Goal: Information Seeking & Learning: Learn about a topic

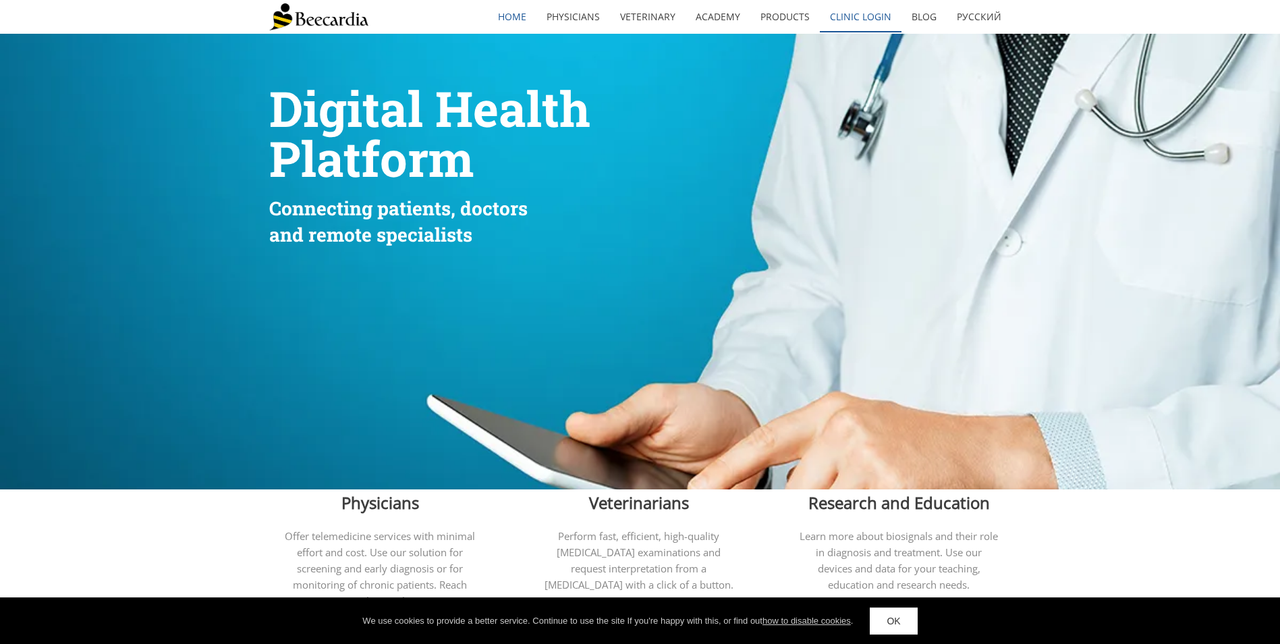
click at [878, 11] on link "Clinic Login" at bounding box center [861, 16] width 82 height 31
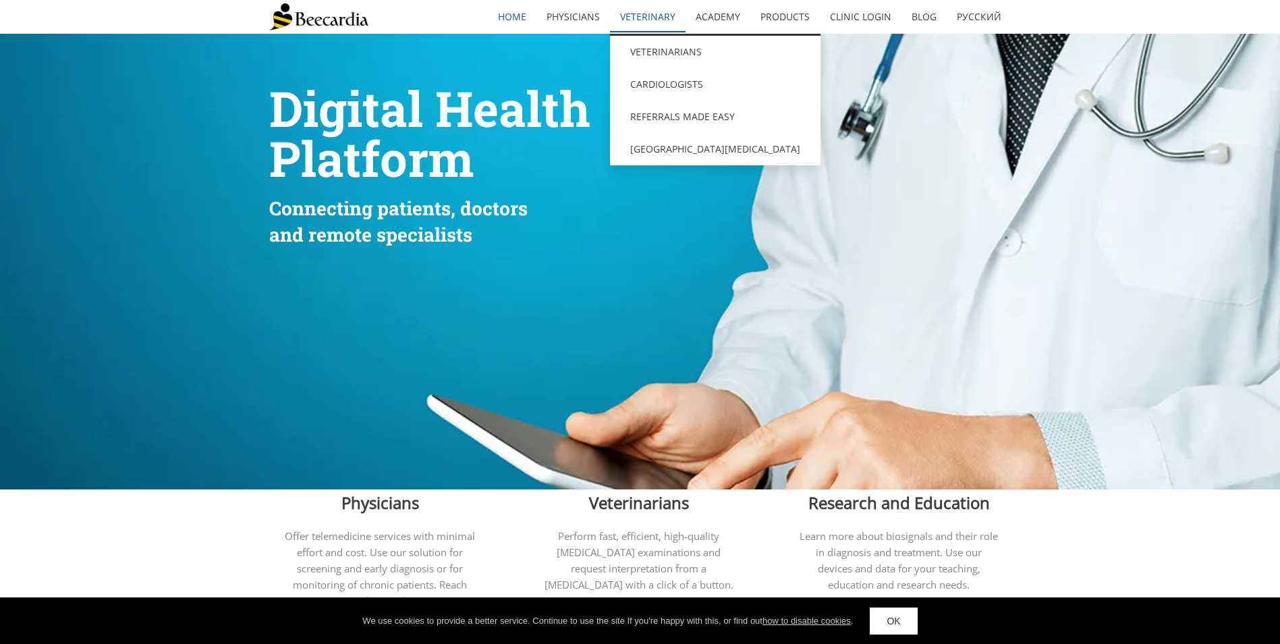
click at [659, 19] on link "Veterinary" at bounding box center [648, 16] width 76 height 31
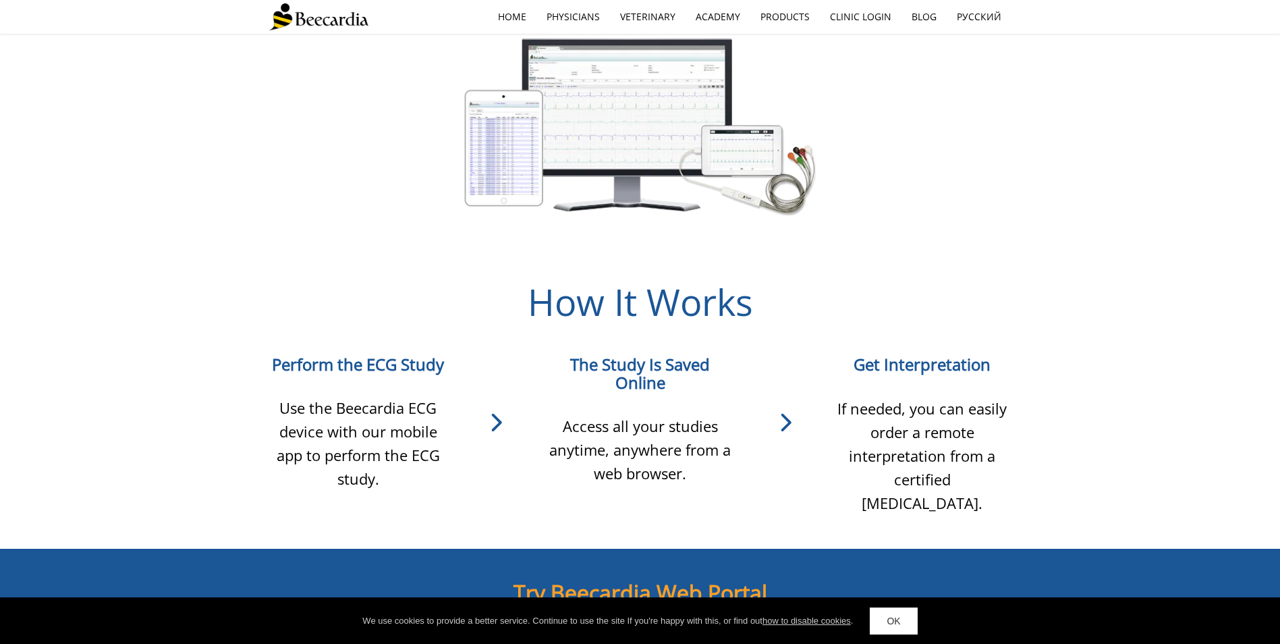
scroll to position [911, 0]
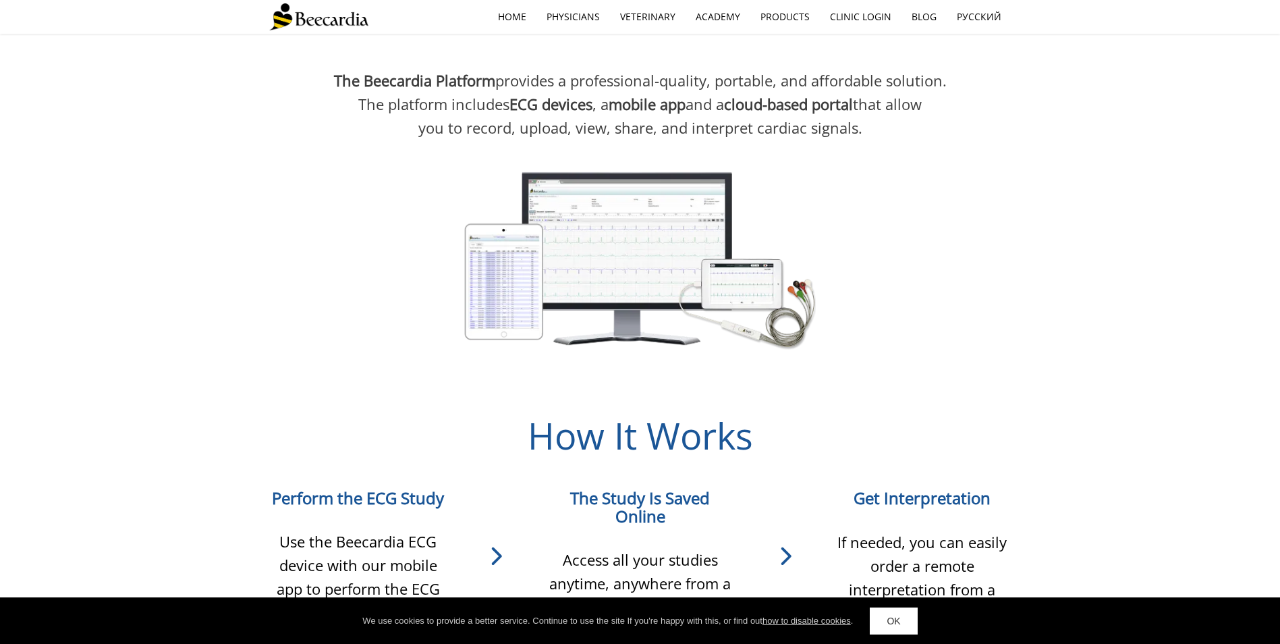
click at [490, 545] on icon at bounding box center [495, 556] width 96 height 40
click at [376, 549] on span "Use the Beecardia ECG device with our mobile app to perform the ECG study." at bounding box center [358, 577] width 163 height 92
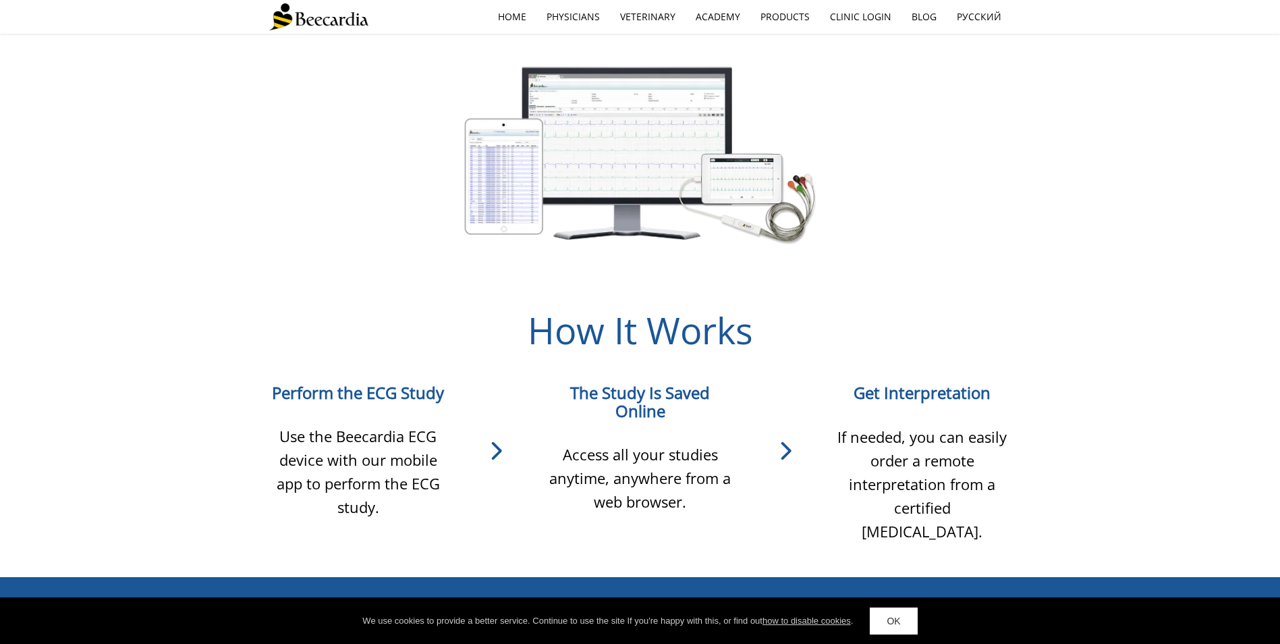
scroll to position [1181, 0]
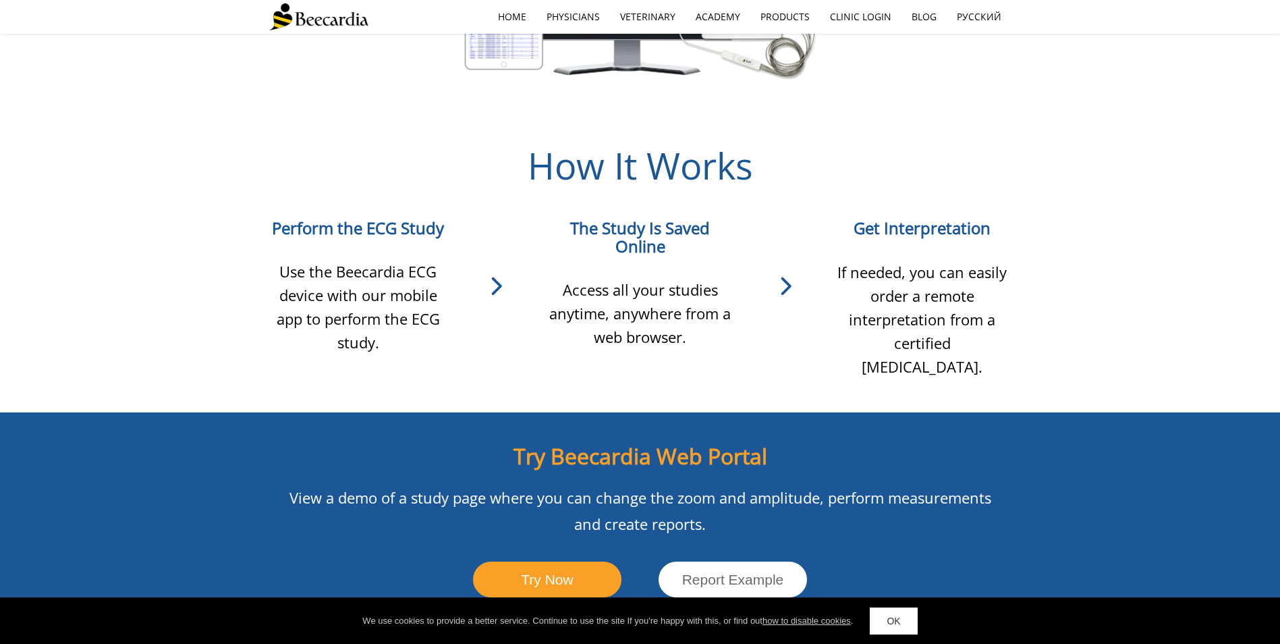
click at [373, 217] on span "Perform the ECG Study" at bounding box center [358, 228] width 172 height 22
click at [905, 289] on span "If needed, you can easily order a remote interpretation from a certified cardio…" at bounding box center [921, 319] width 169 height 115
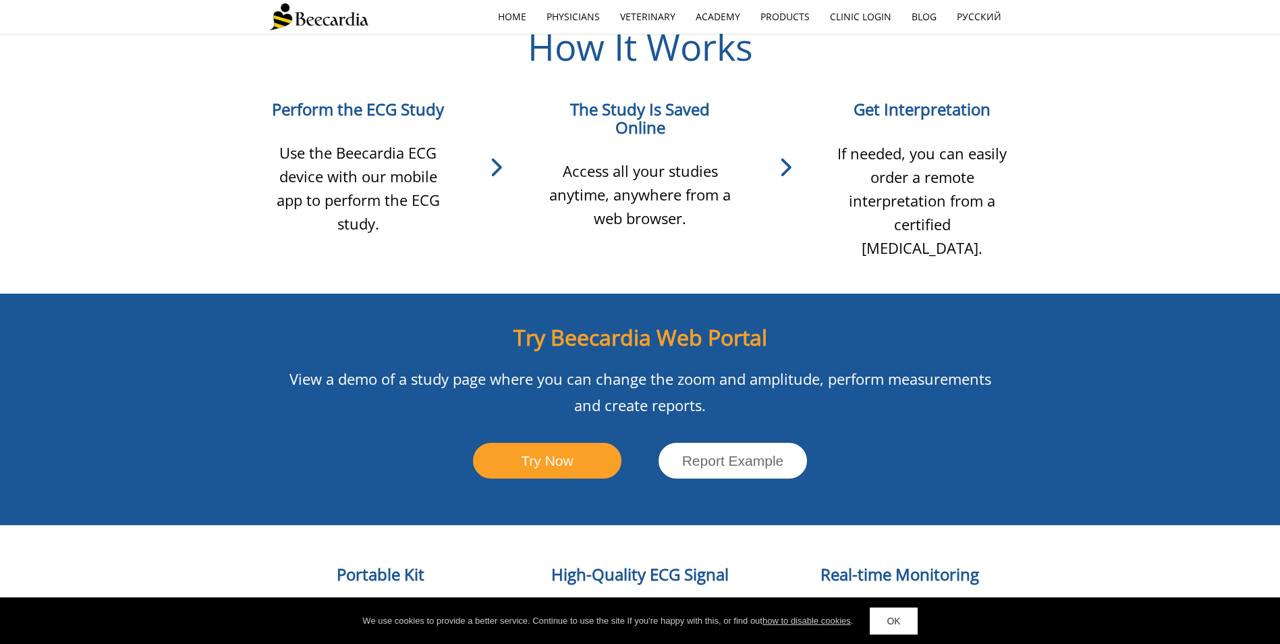
scroll to position [1518, 0]
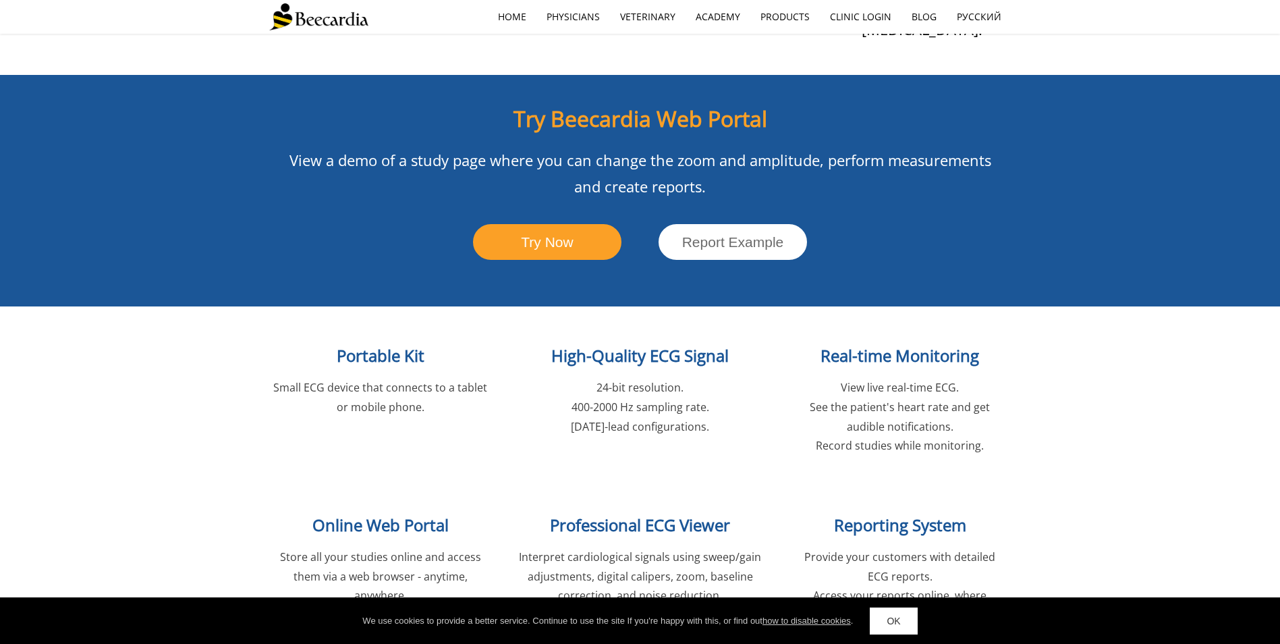
click at [362, 380] on span "Small ECG device that connects to a tablet or mobile phone." at bounding box center [380, 397] width 214 height 34
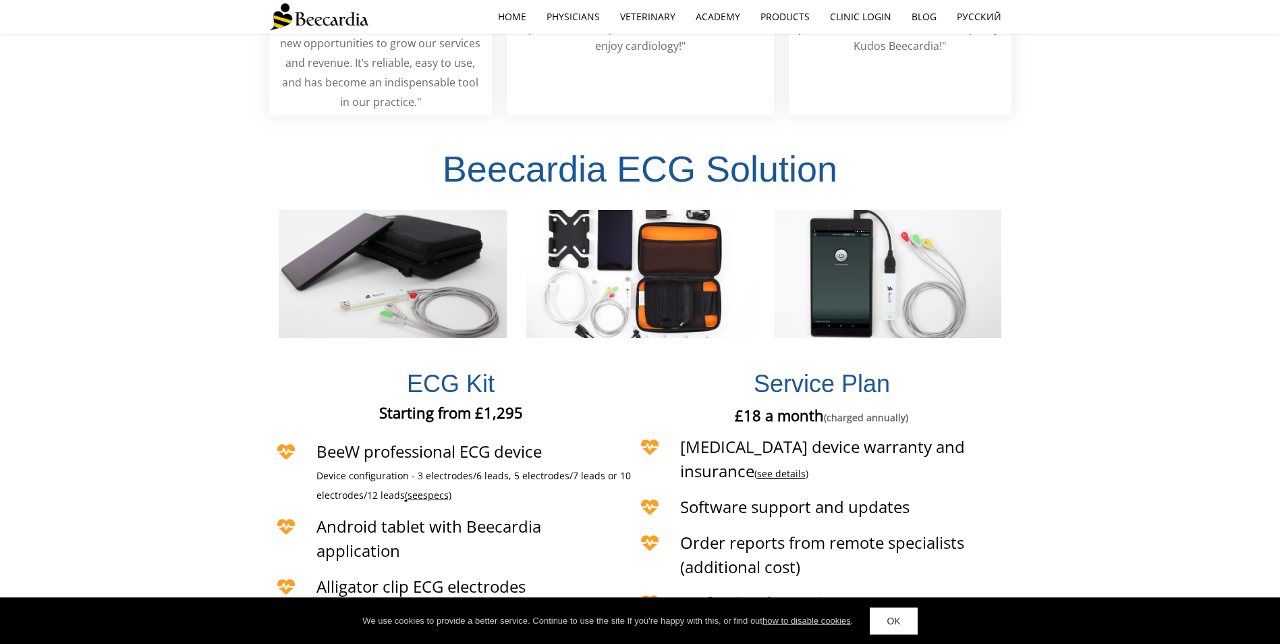
scroll to position [2935, 0]
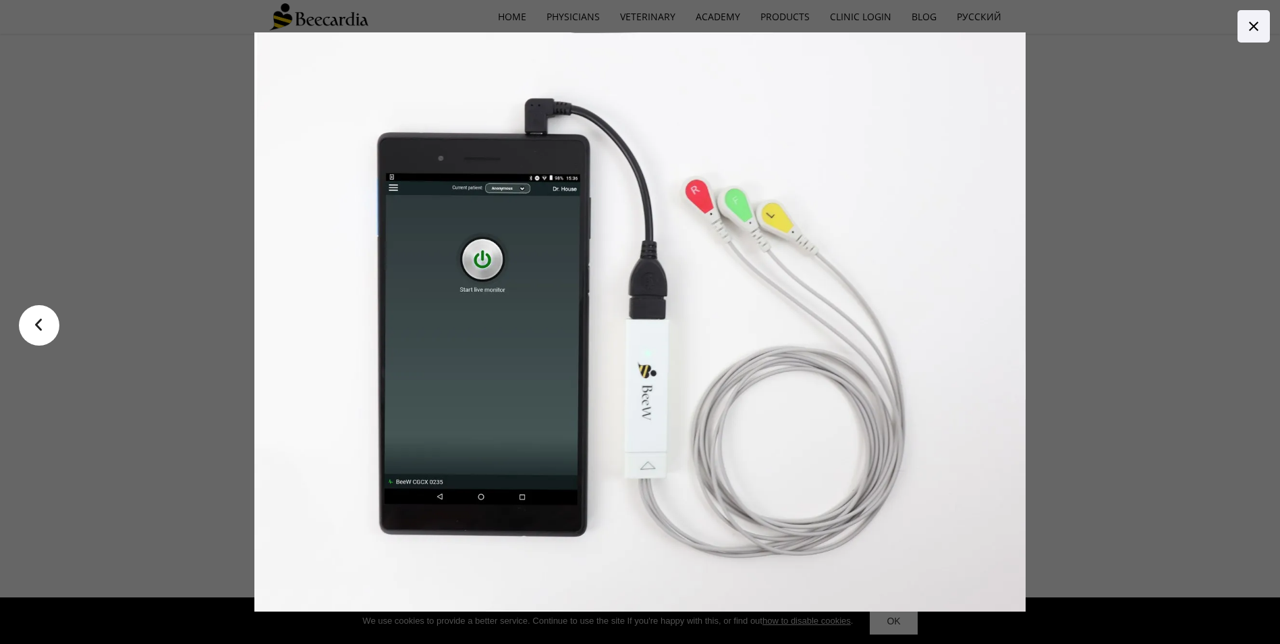
click at [1257, 27] on icon at bounding box center [1253, 26] width 16 height 16
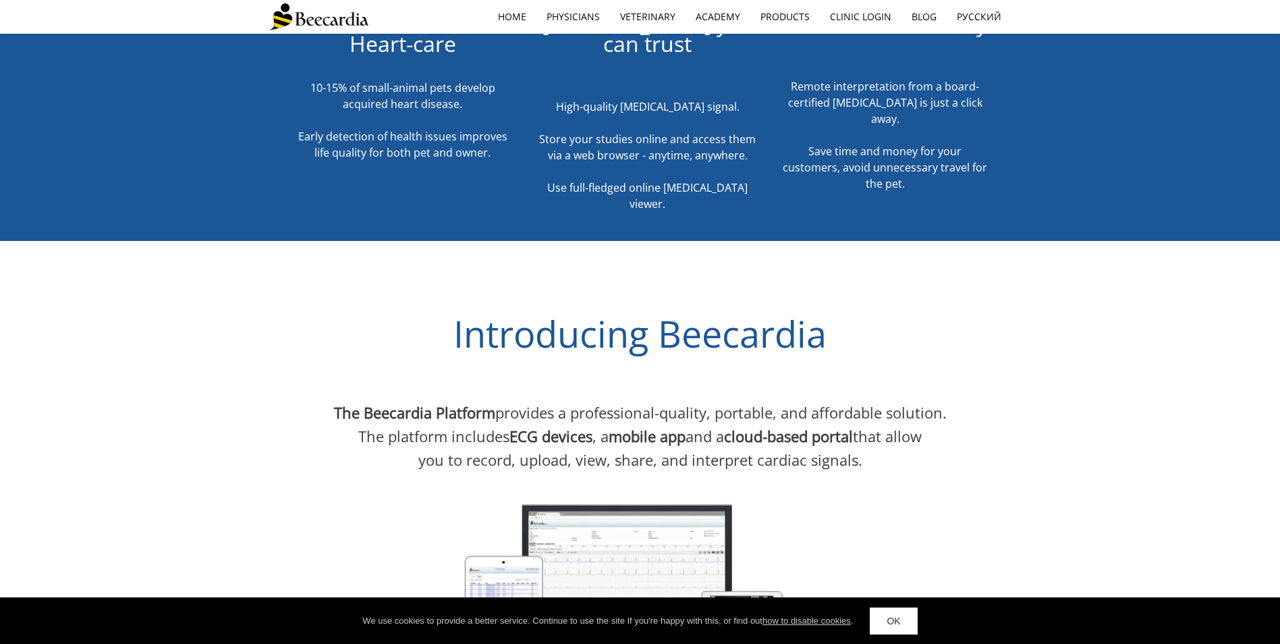
scroll to position [416, 0]
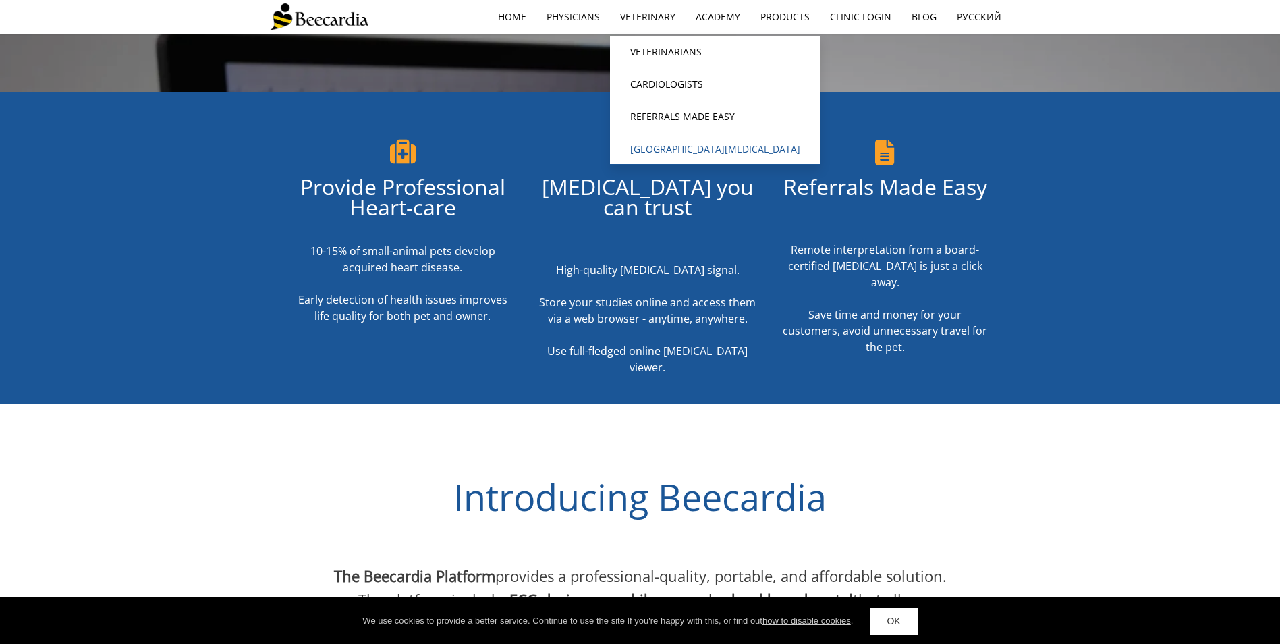
click at [679, 146] on link "[GEOGRAPHIC_DATA][MEDICAL_DATA]" at bounding box center [715, 149] width 210 height 32
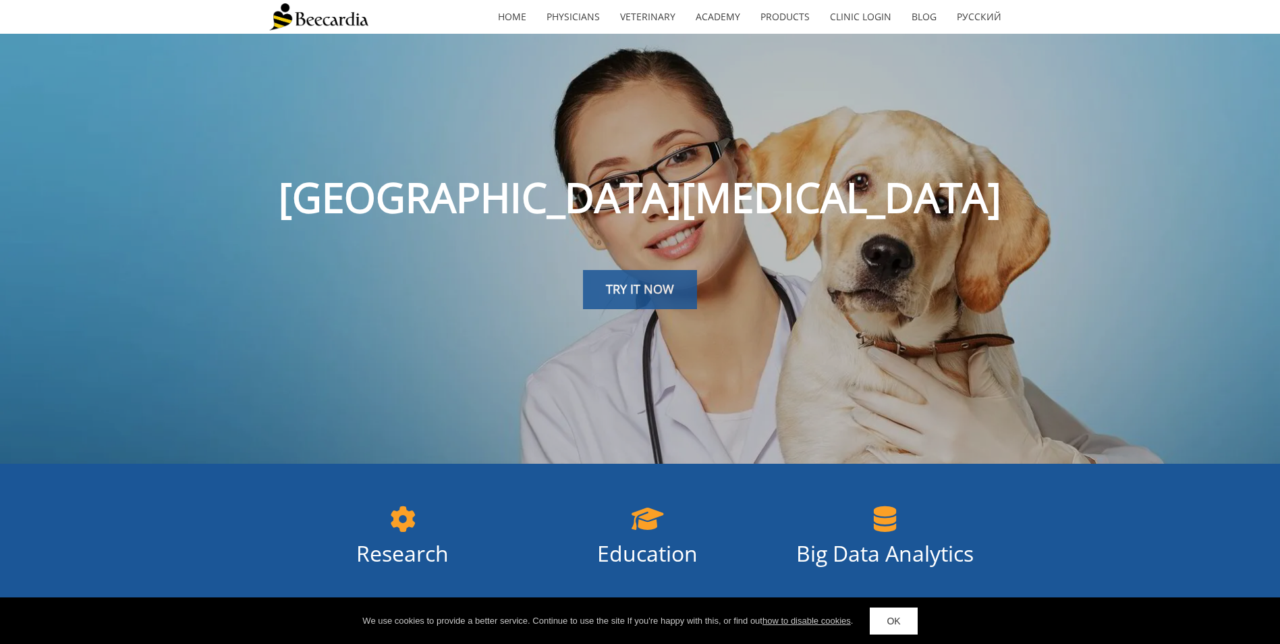
click at [664, 295] on span "TRY IT NOW" at bounding box center [640, 289] width 68 height 16
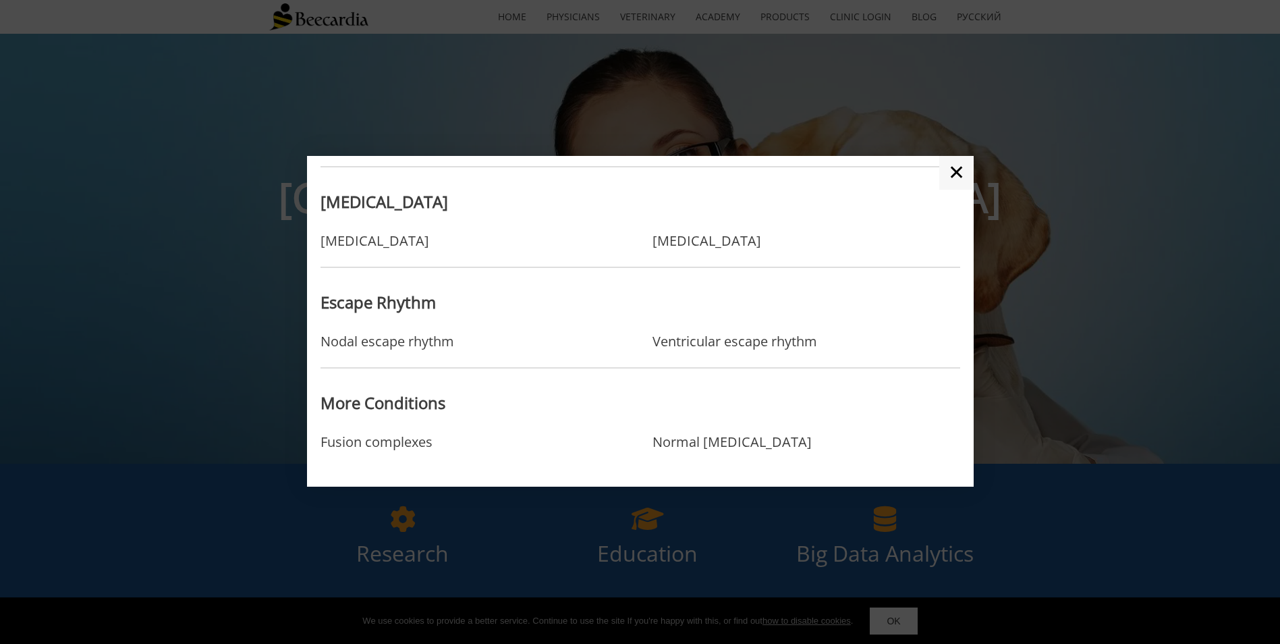
scroll to position [1159, 0]
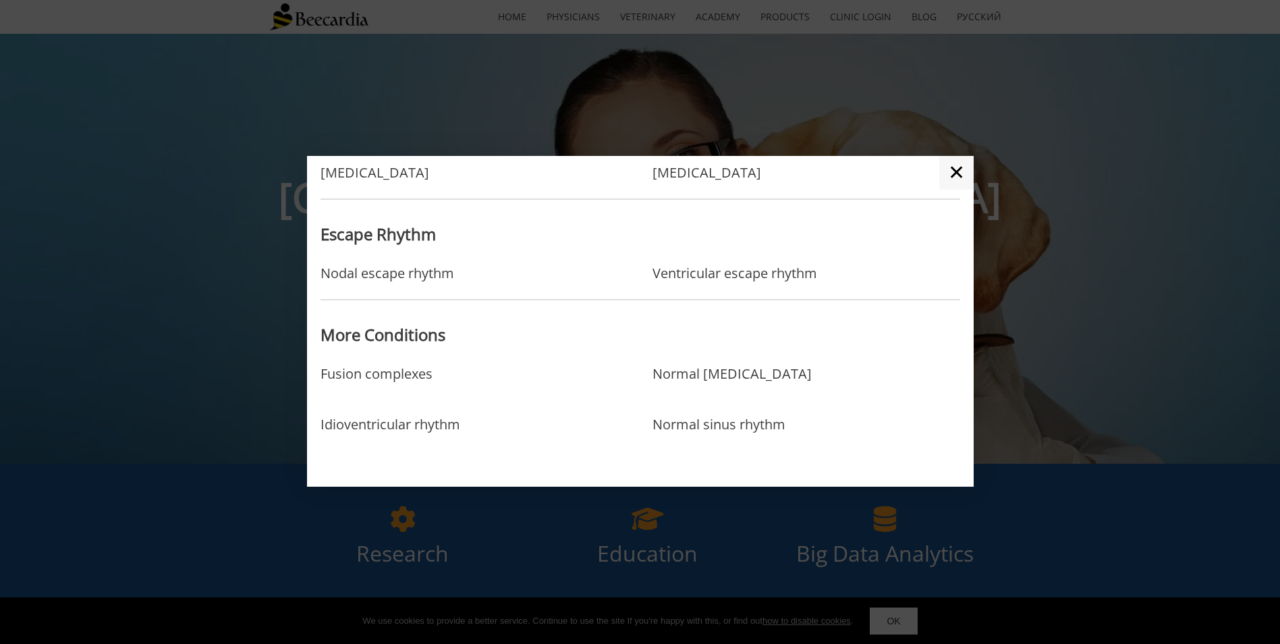
click at [959, 181] on link "✕" at bounding box center [956, 173] width 34 height 34
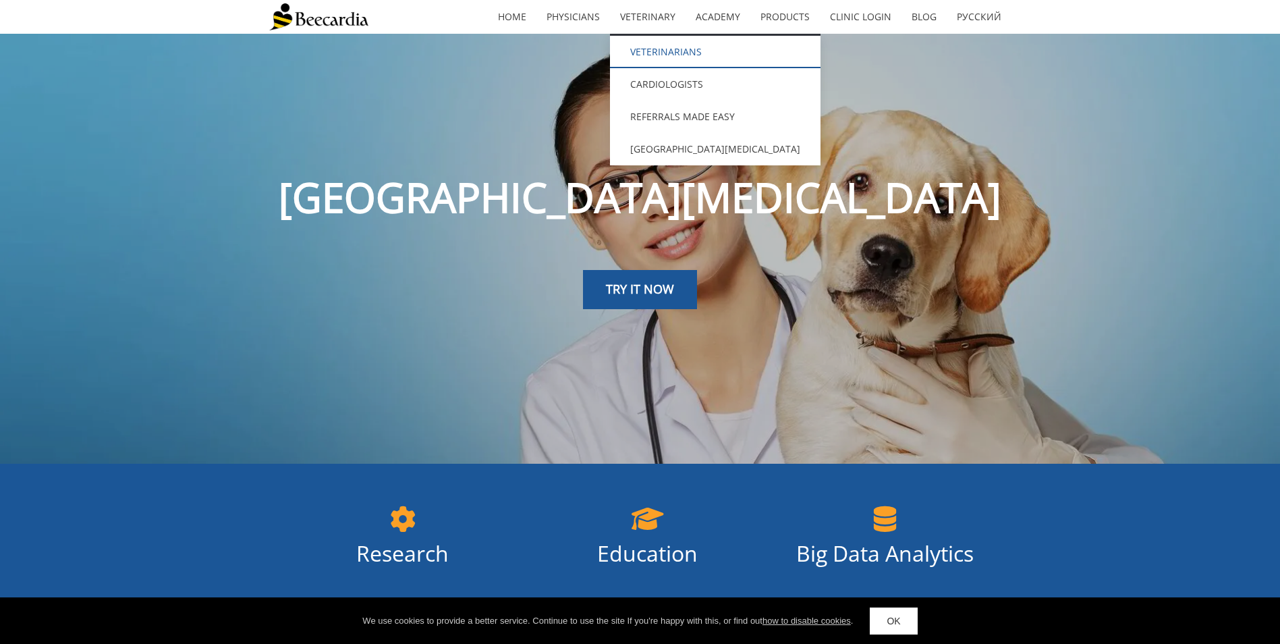
click at [668, 45] on link "Veterinarians" at bounding box center [715, 52] width 210 height 32
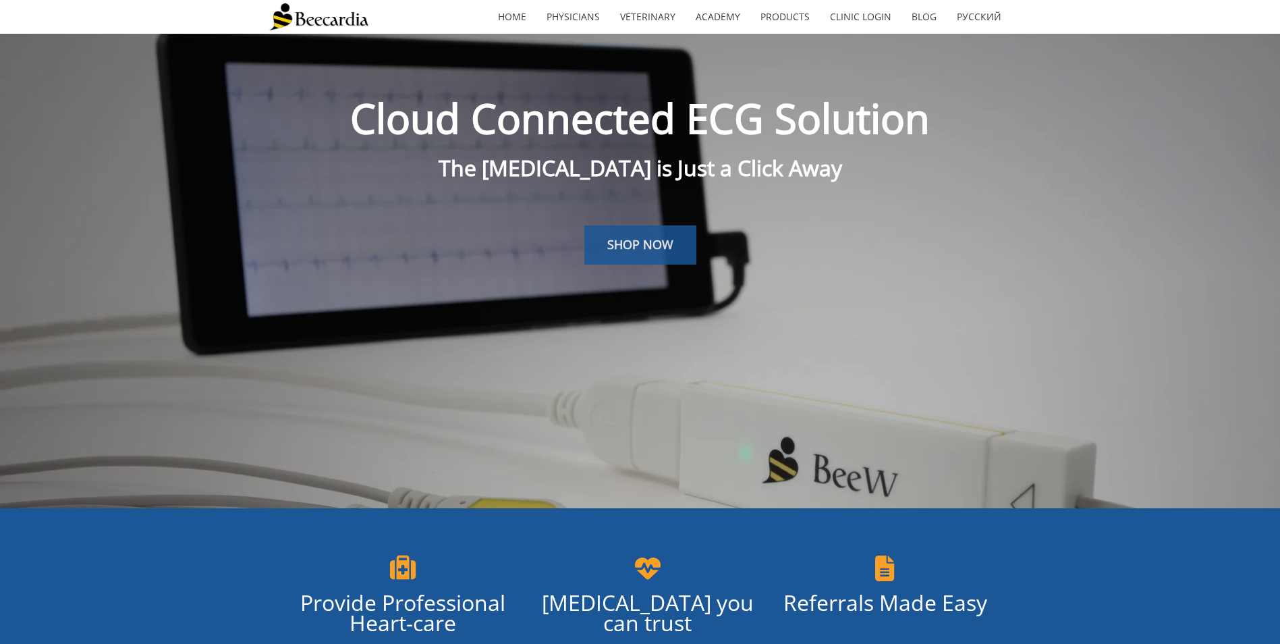
click at [668, 239] on span "SHOP NOW" at bounding box center [640, 244] width 66 height 16
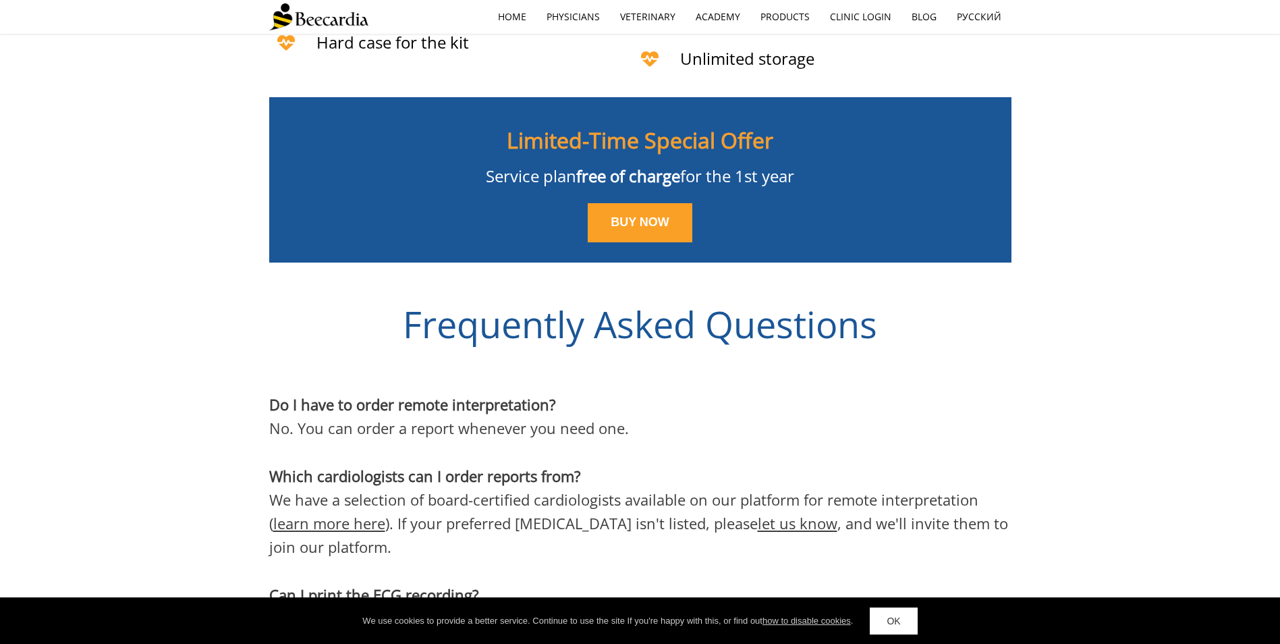
scroll to position [3587, 0]
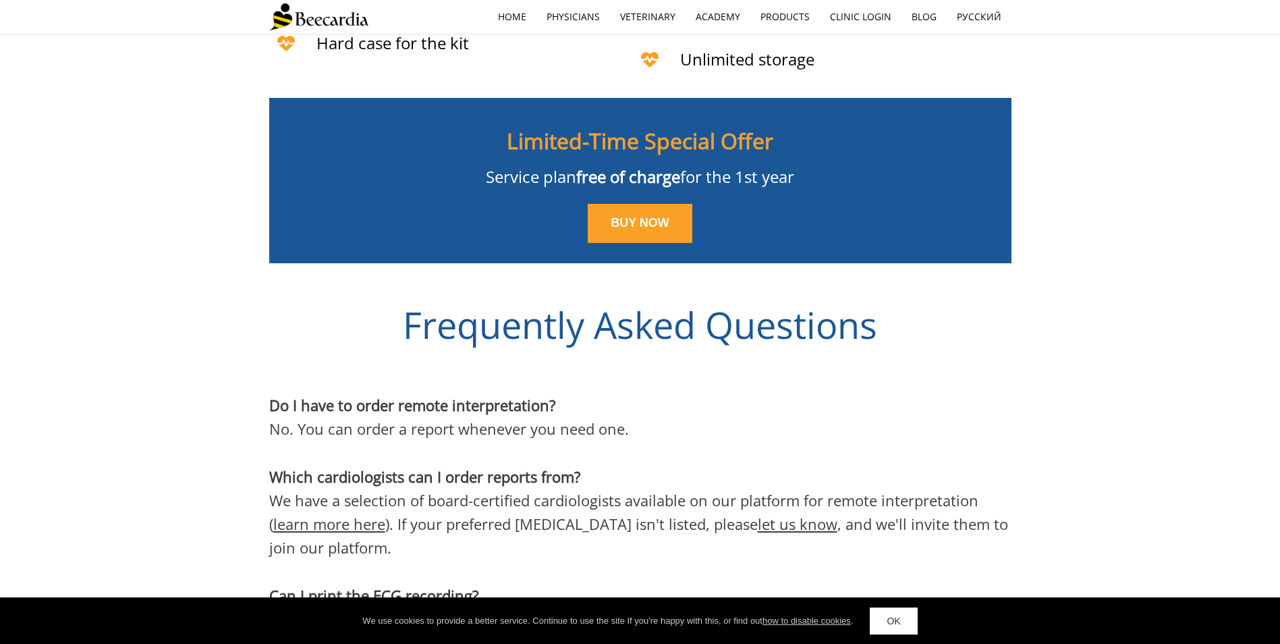
click at [356, 513] on link "learn more here" at bounding box center [329, 523] width 112 height 20
click at [602, 18] on link "Physicians" at bounding box center [573, 16] width 74 height 31
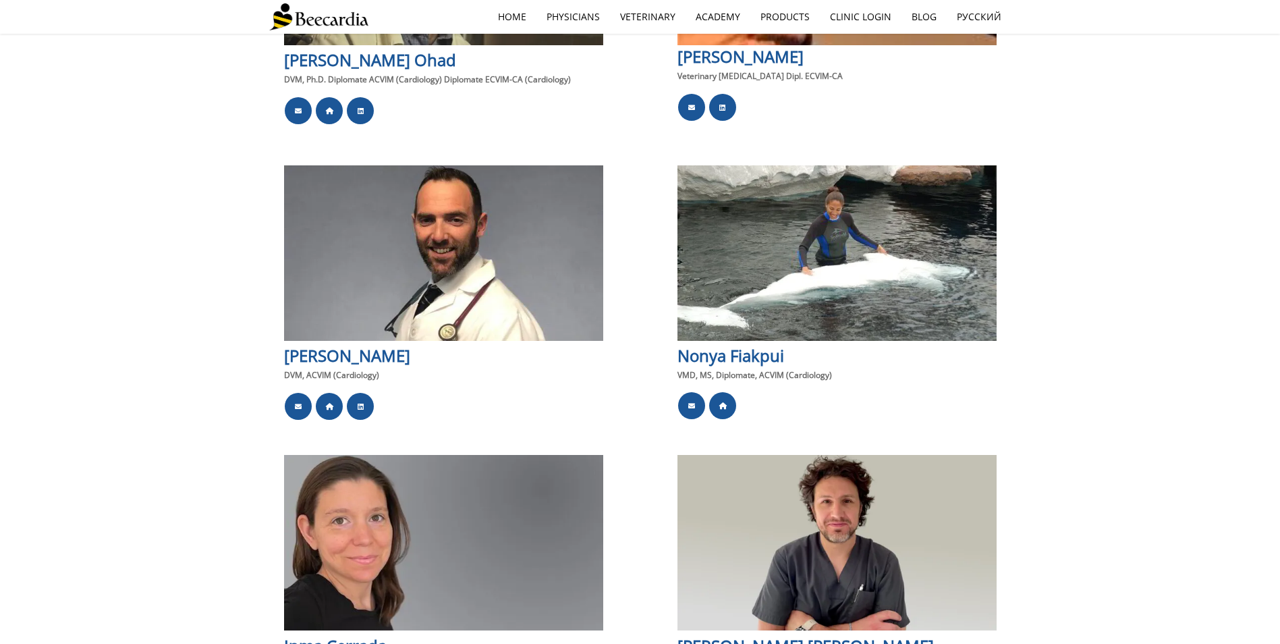
scroll to position [1713, 0]
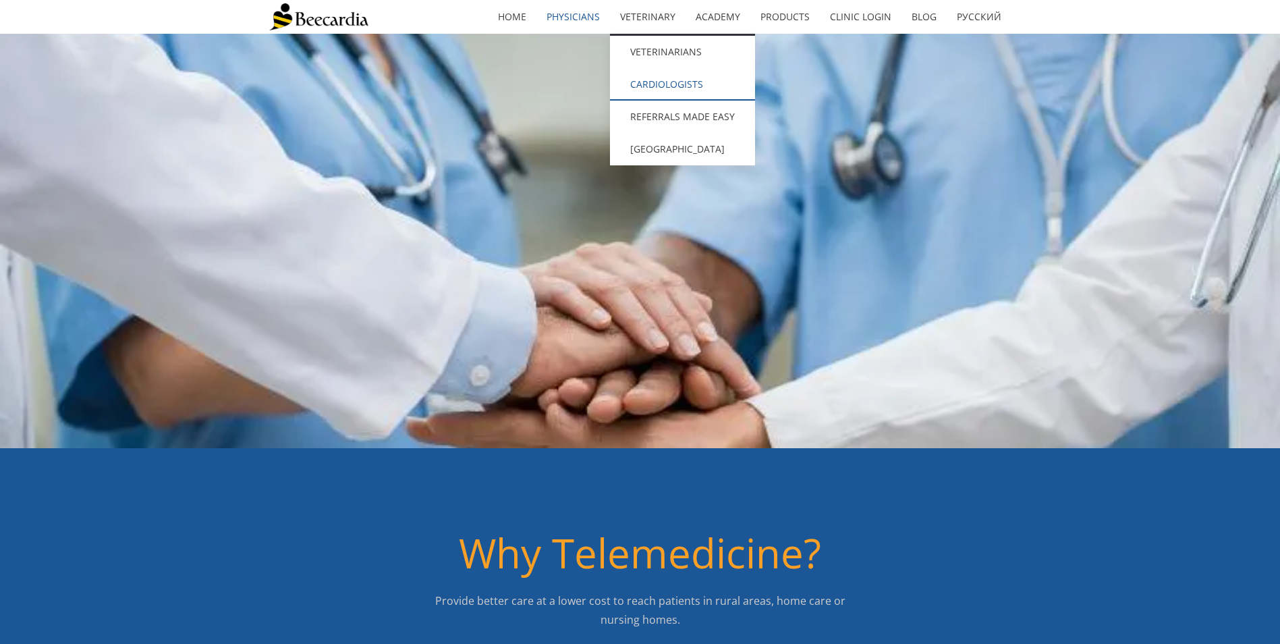
click at [668, 72] on link "Cardiologists" at bounding box center [682, 84] width 145 height 32
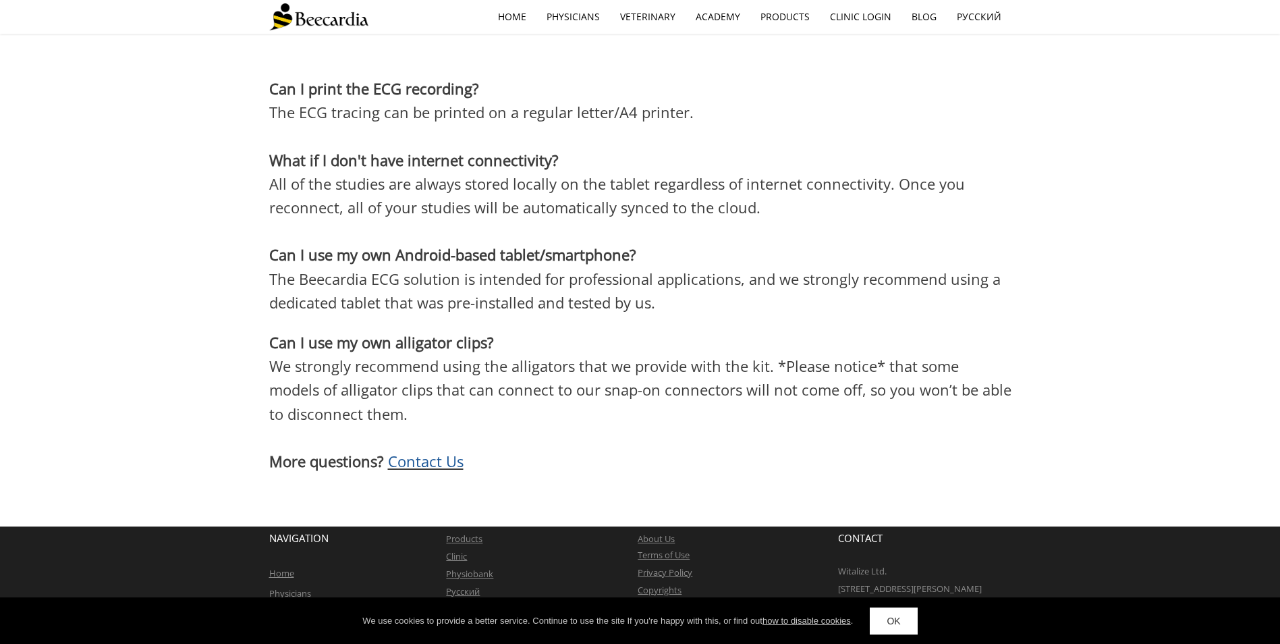
scroll to position [3713, 0]
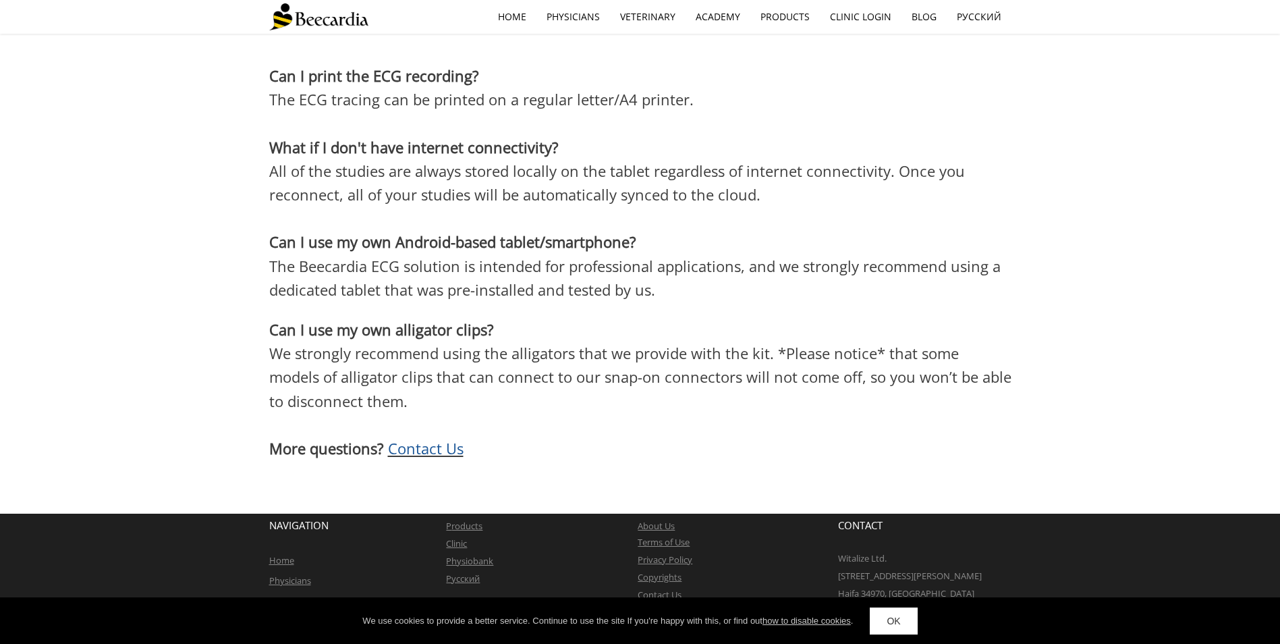
click at [893, 622] on link "OK" at bounding box center [893, 620] width 47 height 27
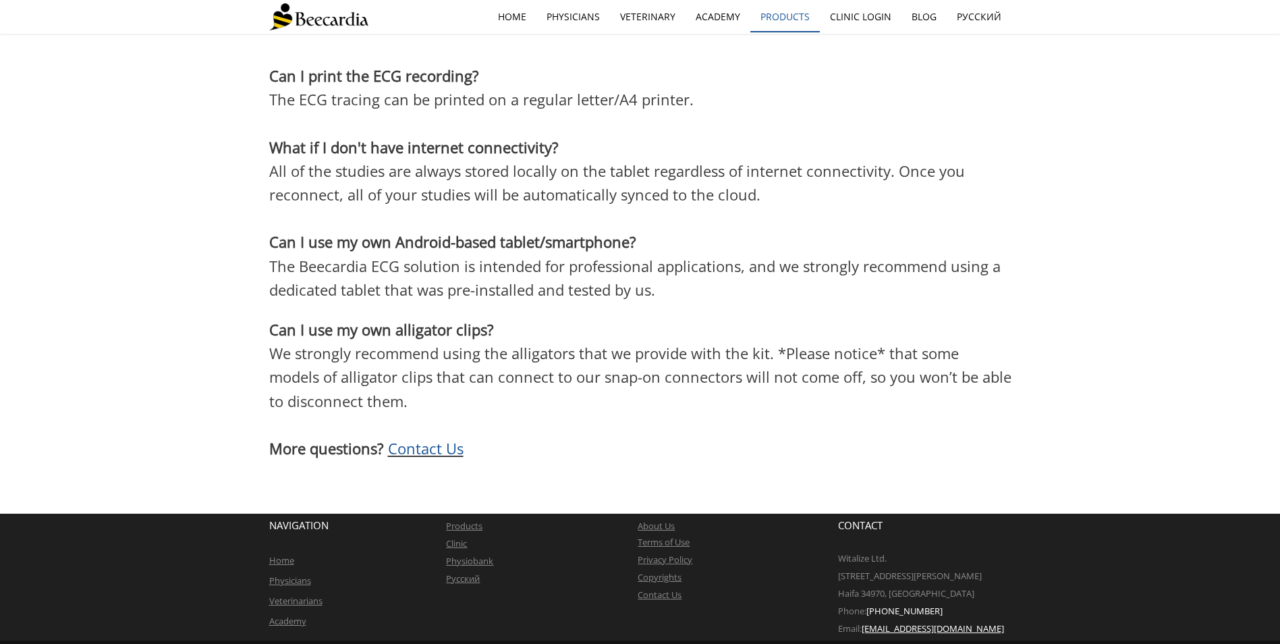
click at [795, 11] on link "Products" at bounding box center [784, 16] width 69 height 31
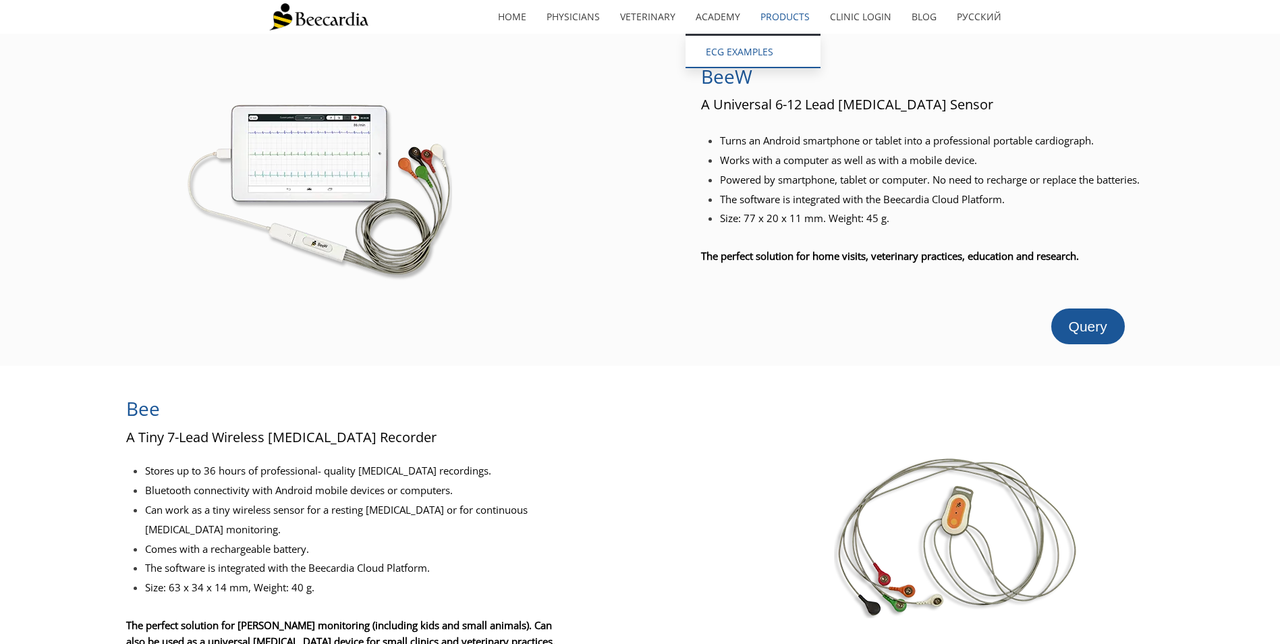
click at [733, 53] on link "ECG EXAMPLES" at bounding box center [752, 52] width 135 height 32
click at [855, 17] on link "Clinic Login" at bounding box center [861, 16] width 82 height 31
